Goal: Obtain resource: Obtain resource

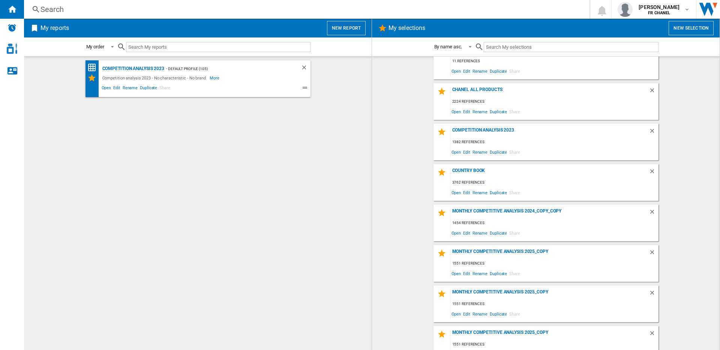
scroll to position [186, 0]
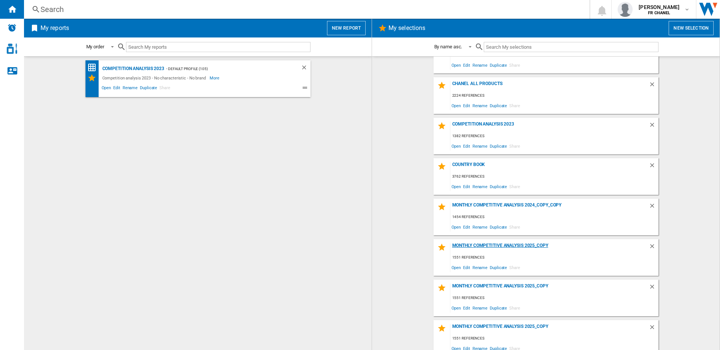
click at [485, 245] on div "Monthly competitive analysis 2025_copy" at bounding box center [550, 248] width 198 height 10
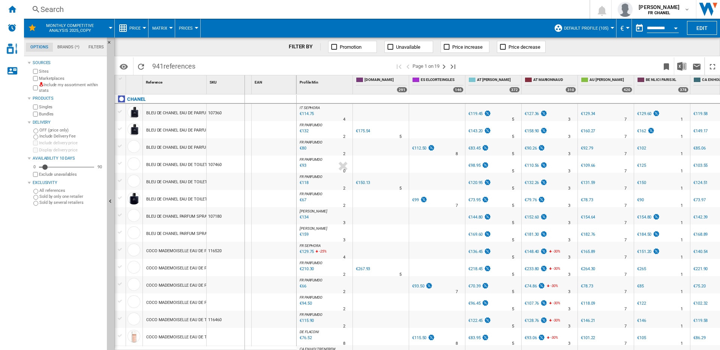
drag, startPoint x: 205, startPoint y: 83, endPoint x: 269, endPoint y: 82, distance: 64.2
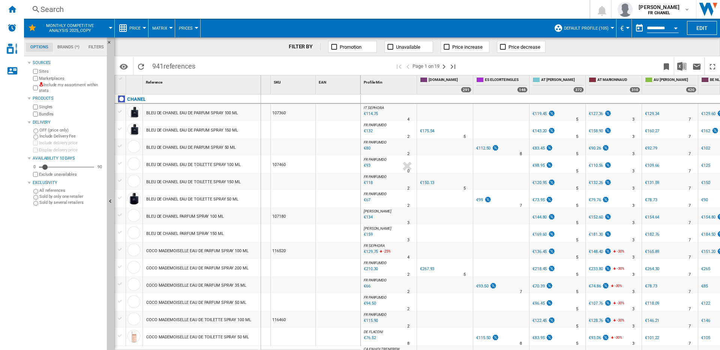
drag, startPoint x: 272, startPoint y: 86, endPoint x: 258, endPoint y: 87, distance: 13.9
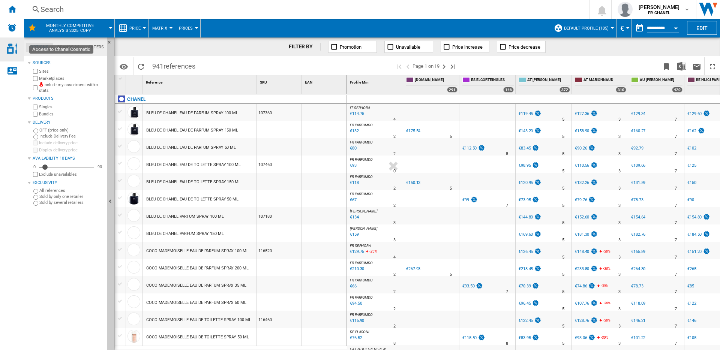
click at [11, 51] on img "Access to Chanel Cosmetic" at bounding box center [12, 49] width 11 height 11
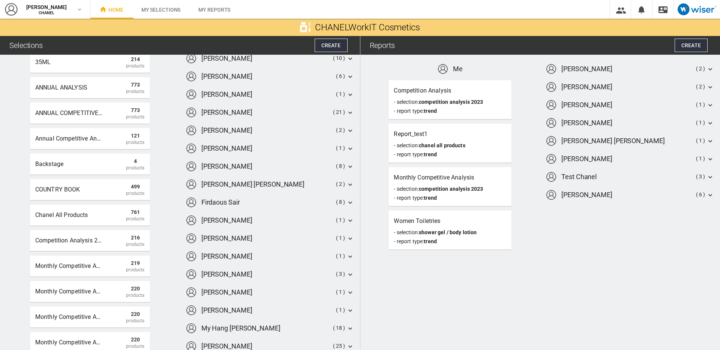
scroll to position [29, 0]
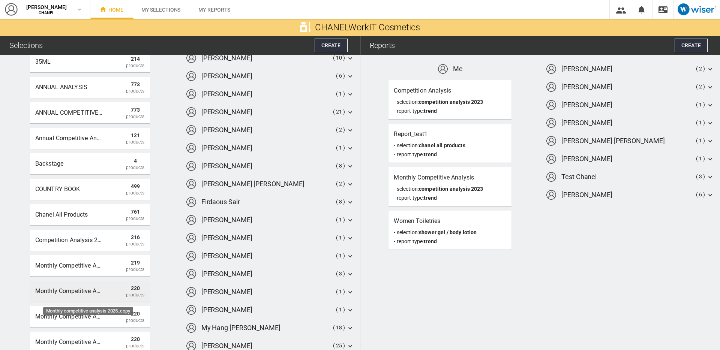
click at [80, 293] on div "Monthly competitive analysis 2025_copy" at bounding box center [69, 292] width 68 height 14
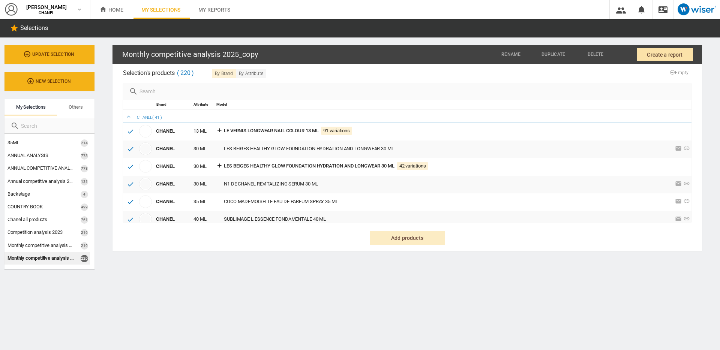
click at [654, 56] on span "Create a report" at bounding box center [665, 55] width 36 height 14
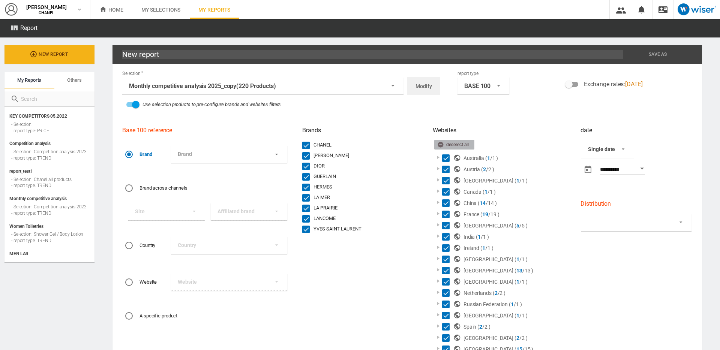
click at [449, 147] on div "Deselect all" at bounding box center [455, 144] width 36 height 9
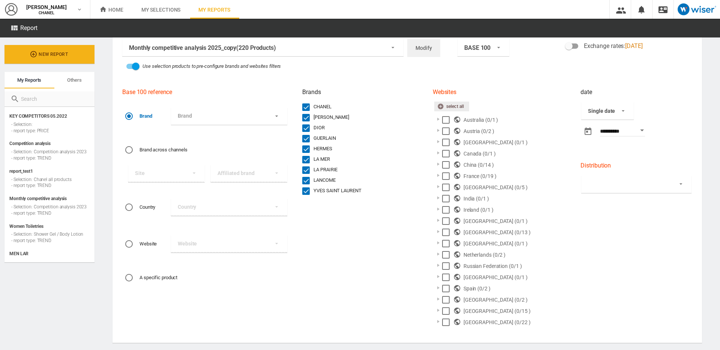
scroll to position [46, 0]
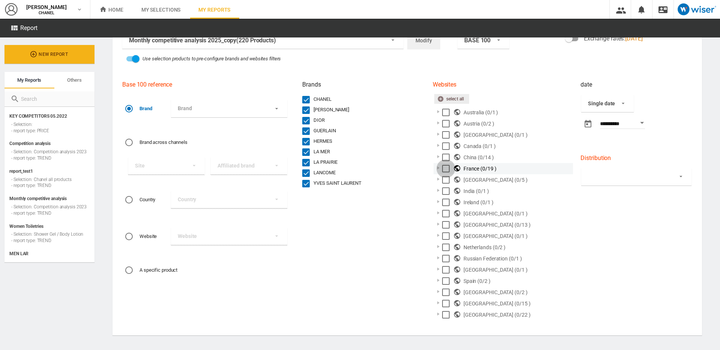
click at [443, 168] on div "Select" at bounding box center [446, 169] width 8 height 8
click at [437, 168] on div at bounding box center [439, 168] width 8 height 8
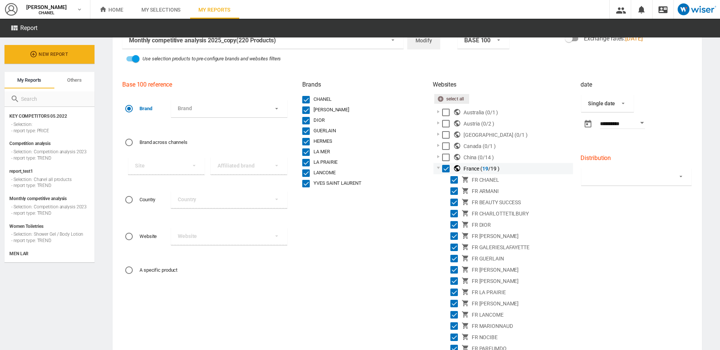
click at [445, 168] on div "Select" at bounding box center [446, 169] width 8 height 8
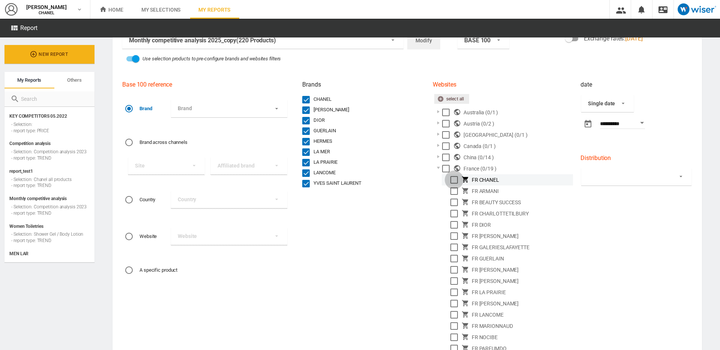
click at [451, 178] on div "Select" at bounding box center [455, 180] width 8 height 8
click at [451, 188] on div "Select" at bounding box center [455, 192] width 8 height 8
click at [452, 192] on div "Select" at bounding box center [455, 192] width 8 height 8
click at [453, 213] on div "Select" at bounding box center [455, 214] width 8 height 8
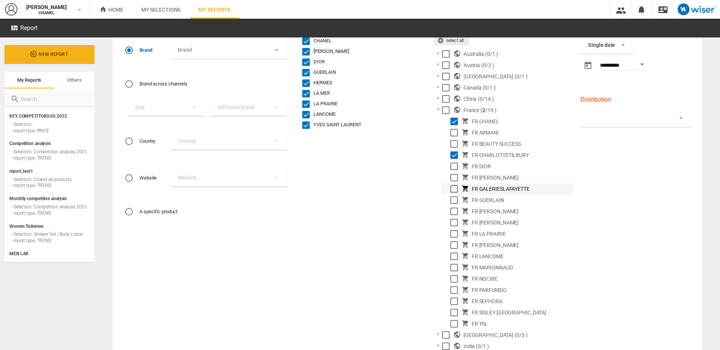
scroll to position [111, 0]
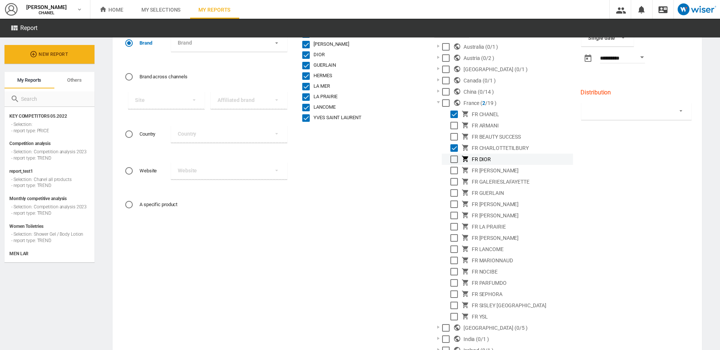
click at [451, 158] on div "Select" at bounding box center [455, 160] width 8 height 8
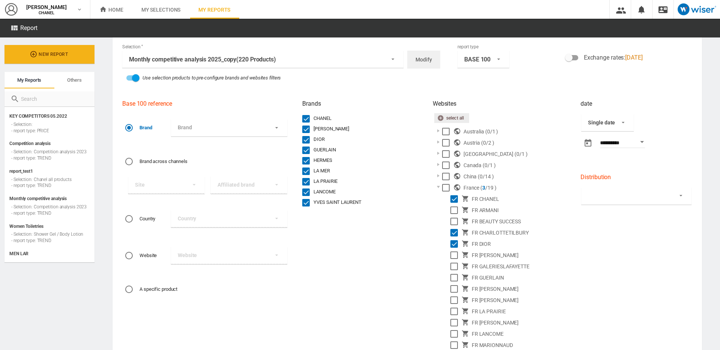
scroll to position [0, 0]
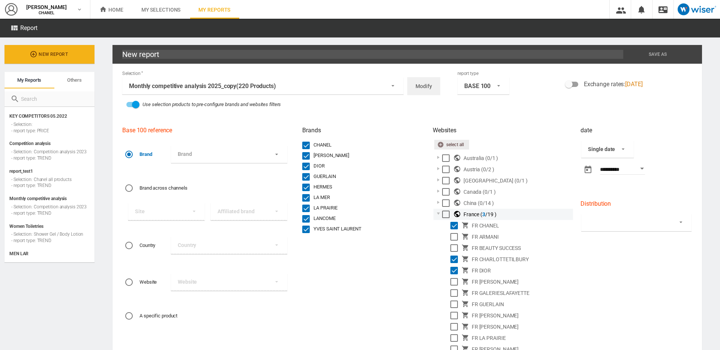
click at [436, 214] on div at bounding box center [439, 214] width 8 height 8
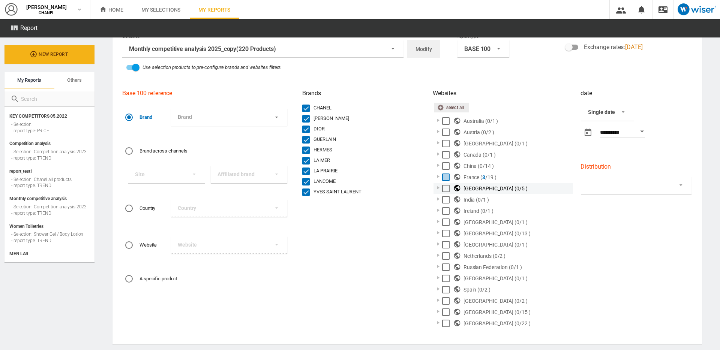
scroll to position [46, 0]
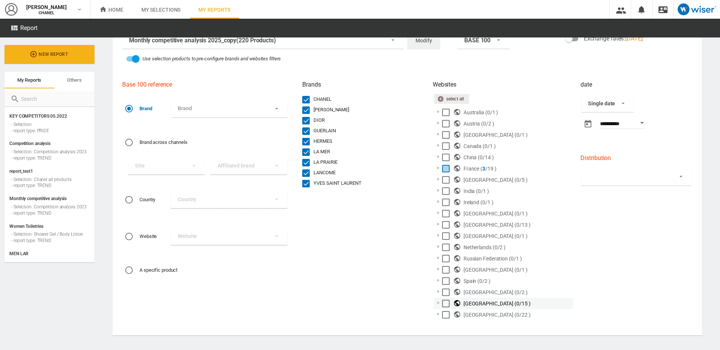
click at [437, 304] on div at bounding box center [439, 303] width 8 height 8
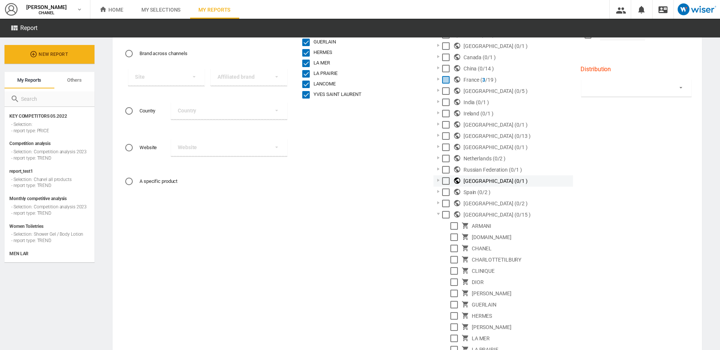
scroll to position [215, 0]
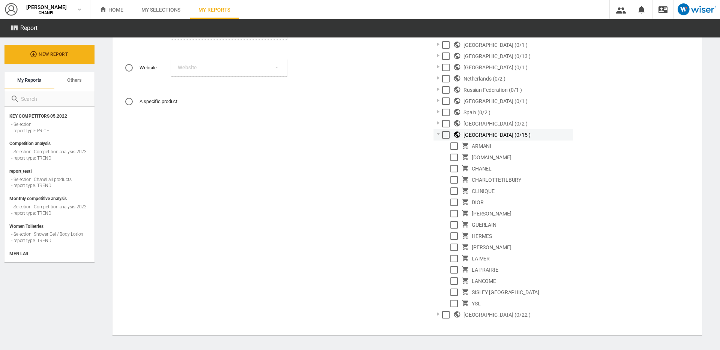
click at [438, 136] on div at bounding box center [439, 135] width 8 height 8
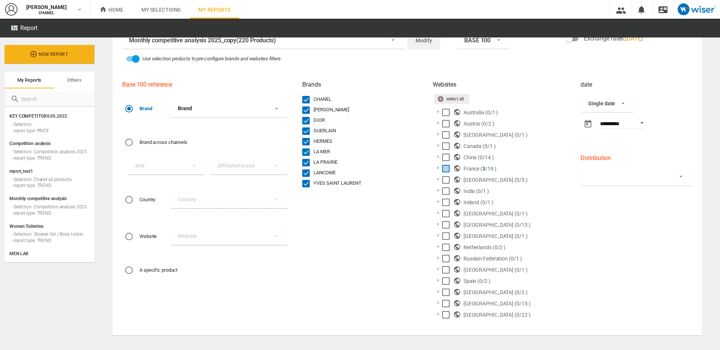
click at [270, 110] on md-select "Brand CHANEL [PERSON_NAME] DIOR GUERLAIN HERMES LA MER LA PRAIRIE LANCOME [PERS…" at bounding box center [229, 108] width 116 height 17
click at [387, 118] on md-backdrop at bounding box center [360, 175] width 720 height 350
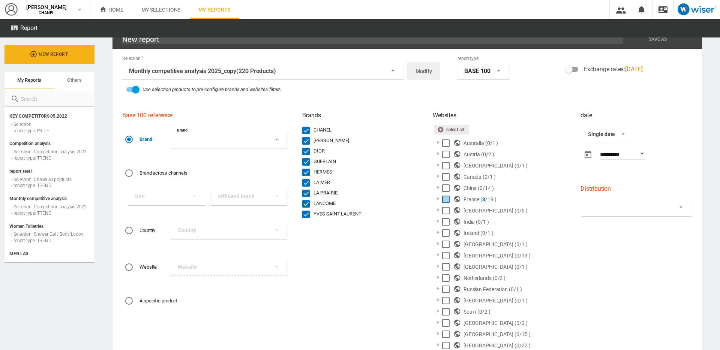
click at [474, 71] on div "BASE 100" at bounding box center [477, 71] width 26 height 7
click at [467, 101] on div "TREND" at bounding box center [463, 103] width 17 height 8
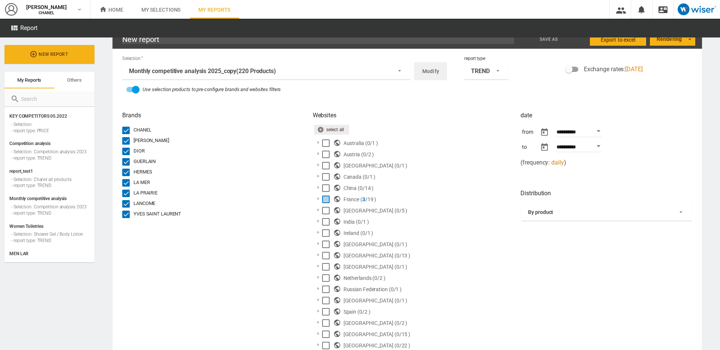
click at [598, 132] on button "Open calendar" at bounding box center [599, 132] width 14 height 14
click at [594, 189] on span "1" at bounding box center [594, 190] width 15 height 15
type input "**********"
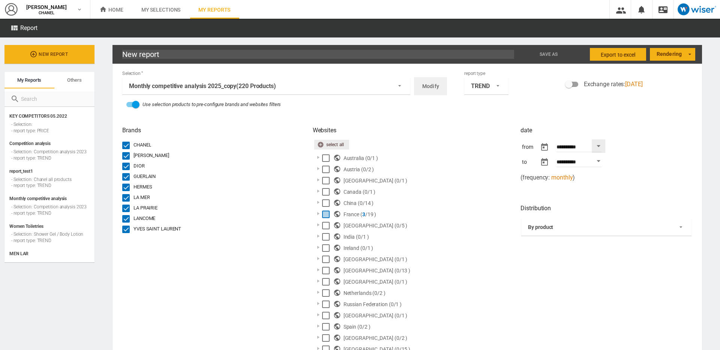
scroll to position [0, 0]
click at [568, 227] on span "By product" at bounding box center [600, 228] width 145 height 8
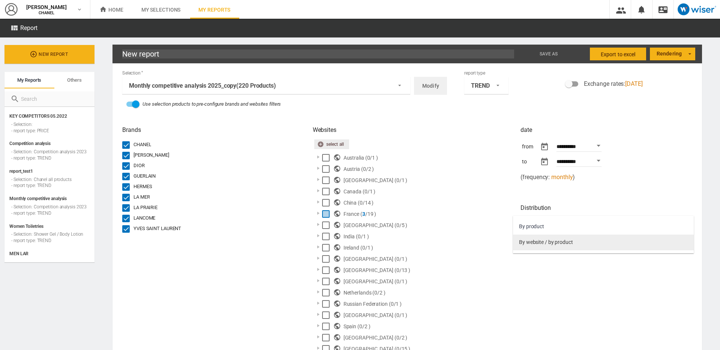
click at [561, 242] on div "By website / by product" at bounding box center [546, 243] width 54 height 8
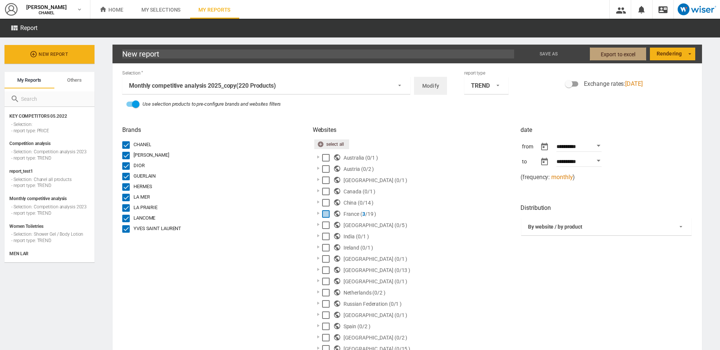
click at [613, 55] on span "Export to Excel" at bounding box center [618, 55] width 35 height 14
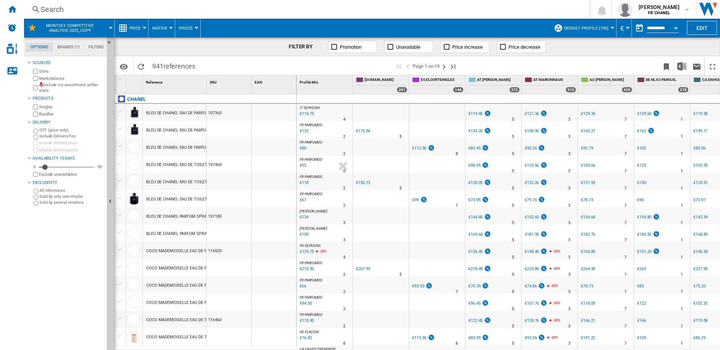
click at [604, 29] on span "Default profile (105)" at bounding box center [586, 28] width 45 height 5
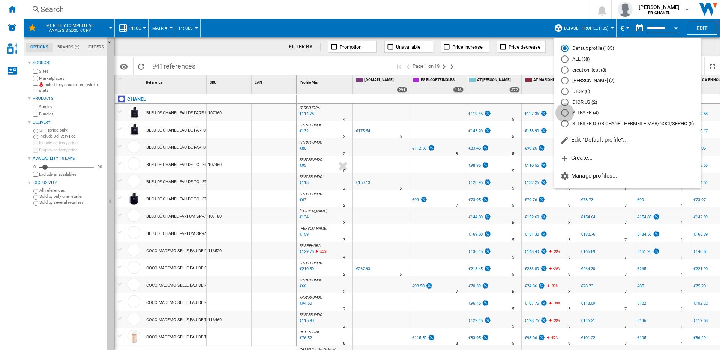
click at [566, 113] on div "SITES FR (4)" at bounding box center [565, 113] width 8 height 8
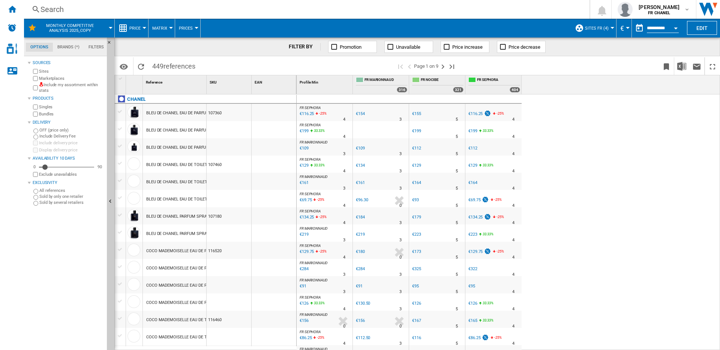
click at [137, 27] on span "Price" at bounding box center [134, 28] width 11 height 5
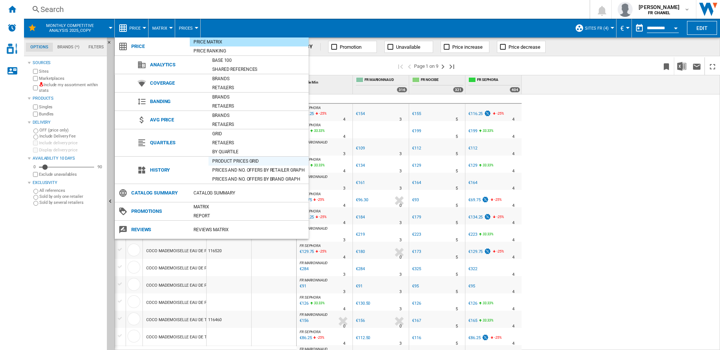
click at [235, 161] on div "Product prices grid" at bounding box center [259, 162] width 100 height 8
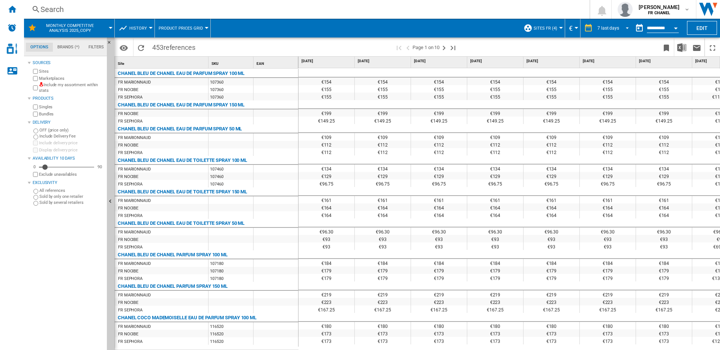
click at [620, 27] on md-select-value "7 last days" at bounding box center [614, 28] width 35 height 11
click at [610, 104] on div "6 last months" at bounding box center [613, 105] width 28 height 6
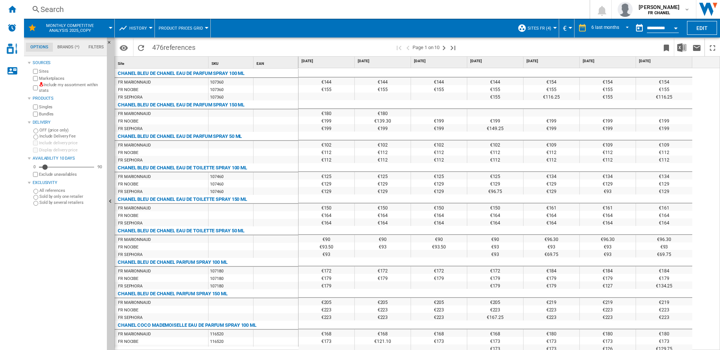
click at [149, 30] on button "History" at bounding box center [139, 28] width 21 height 19
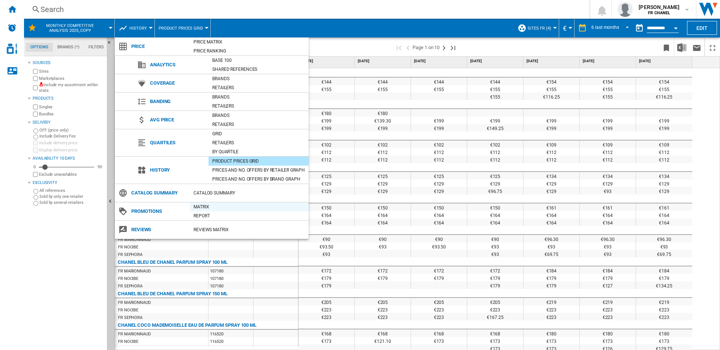
click at [203, 206] on div "Matrix" at bounding box center [249, 207] width 119 height 8
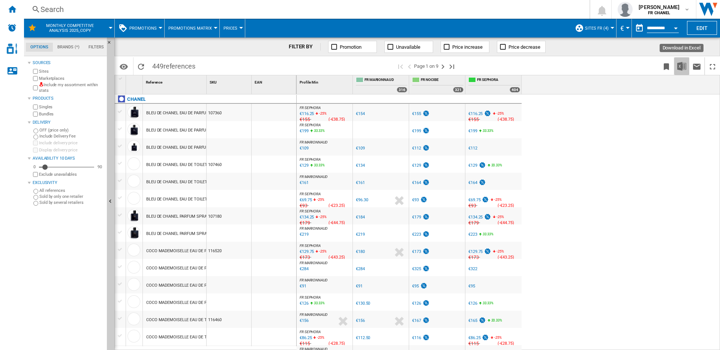
click at [682, 69] on img "Download in Excel" at bounding box center [681, 66] width 9 height 9
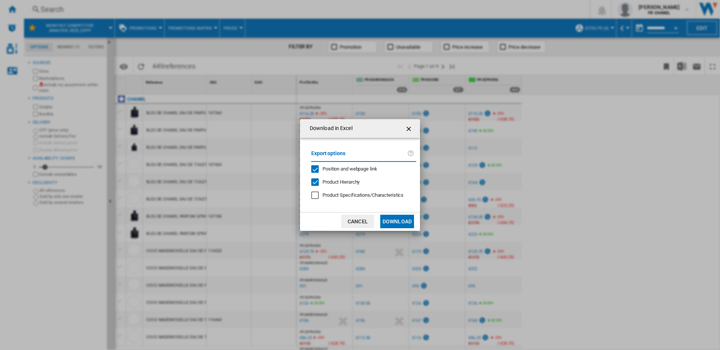
click at [393, 221] on button "Download" at bounding box center [397, 222] width 34 height 14
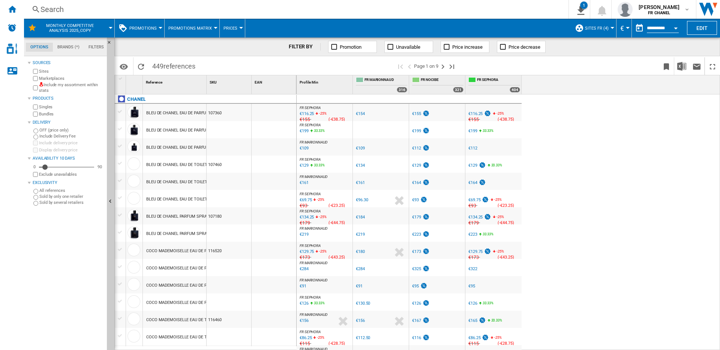
click at [613, 32] on md-menu "SITES FR (4) Default profile (105) ALL (88) creation_test (3) [PERSON_NAME] (2)…" at bounding box center [593, 28] width 45 height 19
click at [611, 31] on button "SITES FR (4)" at bounding box center [598, 28] width 27 height 19
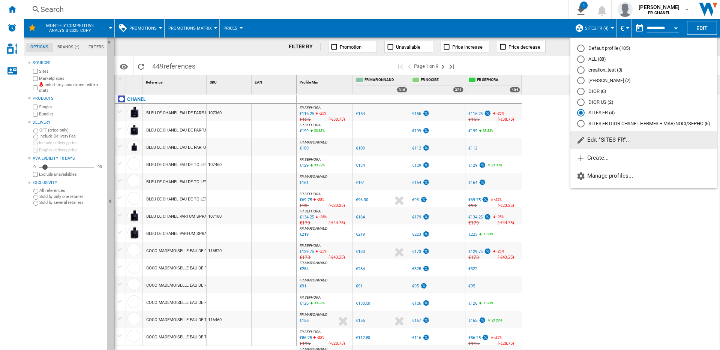
click at [529, 110] on md-backdrop at bounding box center [360, 175] width 720 height 350
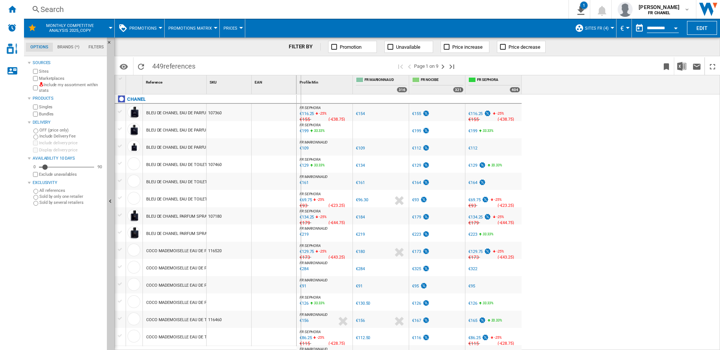
drag, startPoint x: 207, startPoint y: 83, endPoint x: 300, endPoint y: 82, distance: 93.8
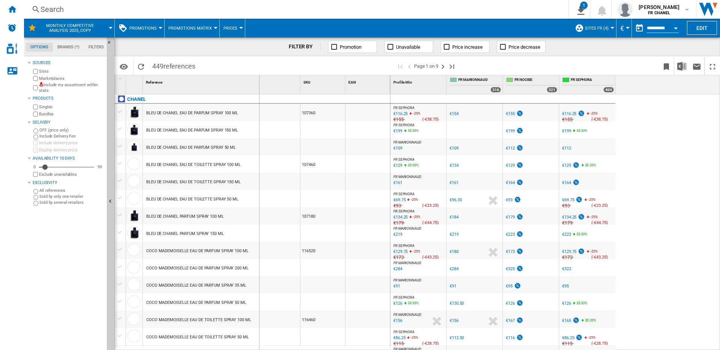
drag, startPoint x: 300, startPoint y: 82, endPoint x: 259, endPoint y: 84, distance: 41.7
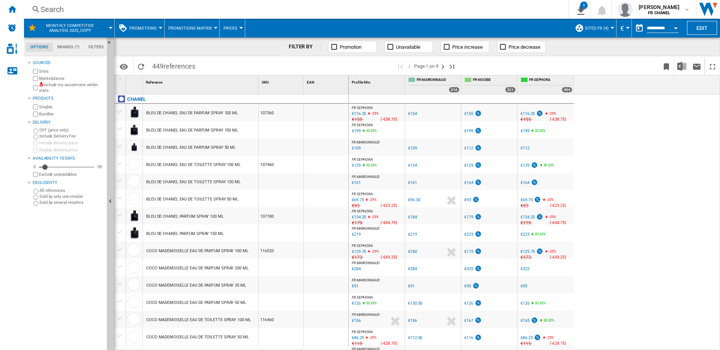
click at [528, 114] on div "€116.25" at bounding box center [528, 113] width 14 height 5
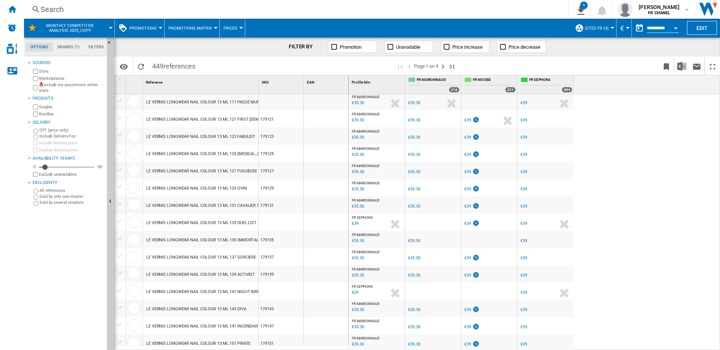
scroll to position [618, 0]
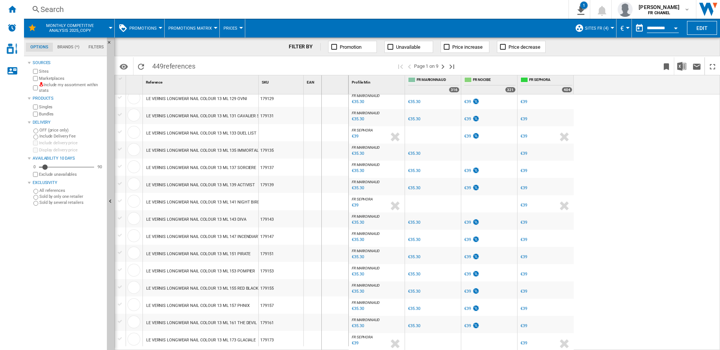
drag, startPoint x: 260, startPoint y: 80, endPoint x: 323, endPoint y: 80, distance: 63.0
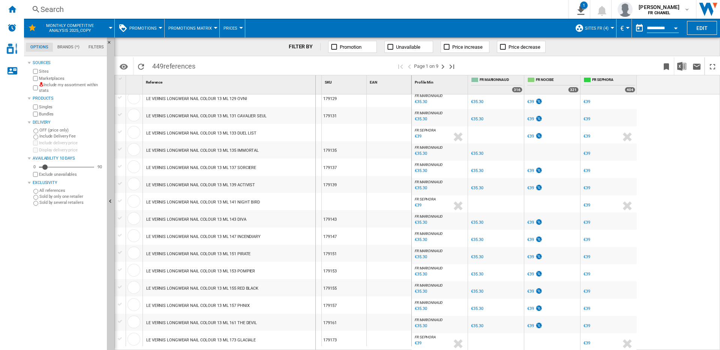
drag, startPoint x: 323, startPoint y: 80, endPoint x: 294, endPoint y: 81, distance: 28.9
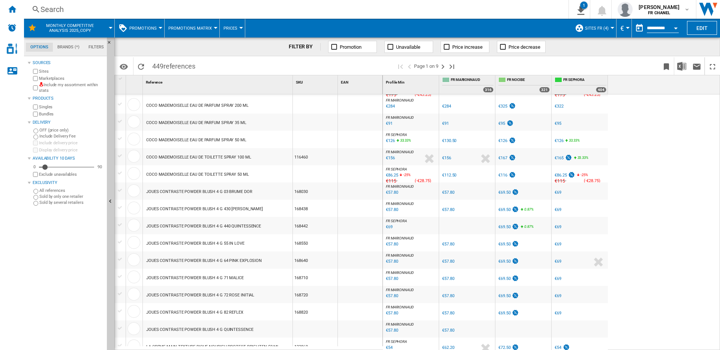
scroll to position [0, 0]
